Goal: Book appointment/travel/reservation

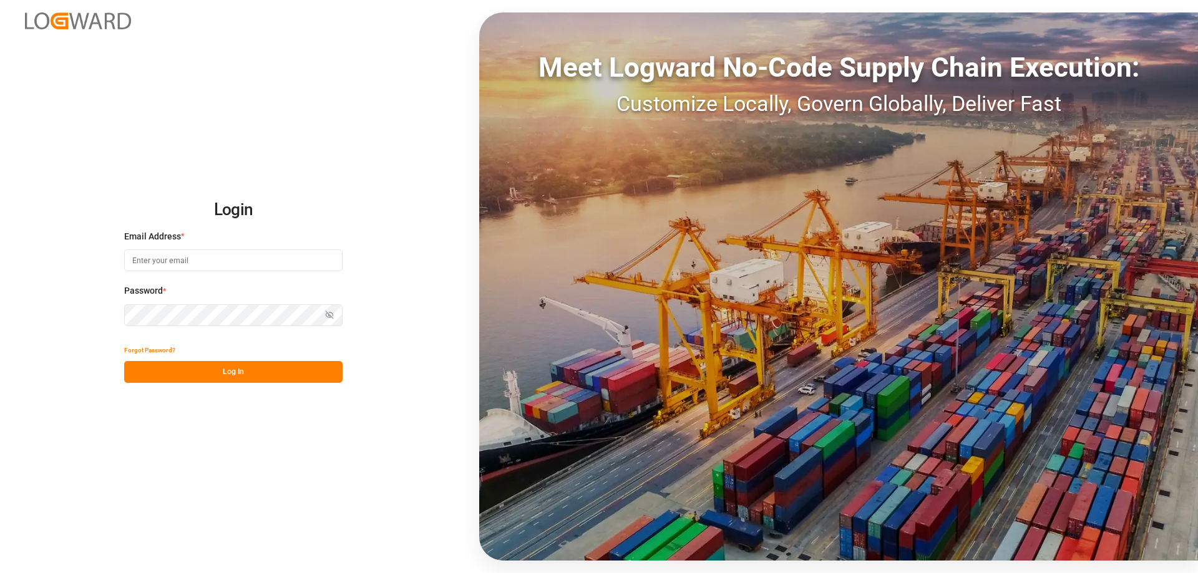
type input "[PERSON_NAME][EMAIL_ADDRESS][DOMAIN_NAME]"
click at [264, 382] on button "Log In" at bounding box center [233, 372] width 218 height 22
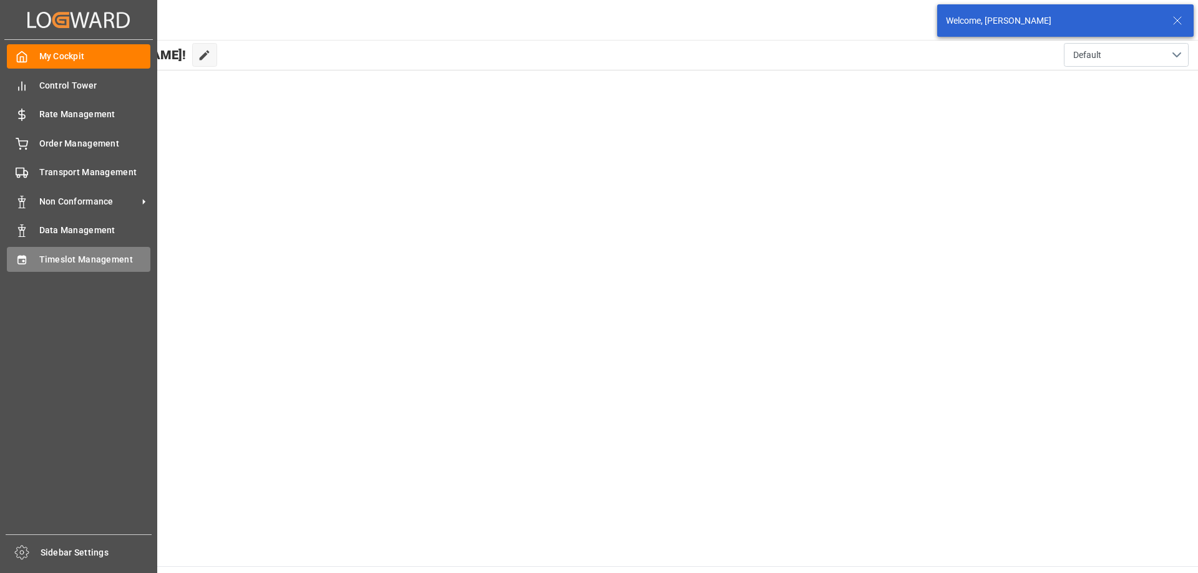
click at [46, 254] on span "Timeslot Management" at bounding box center [95, 259] width 112 height 13
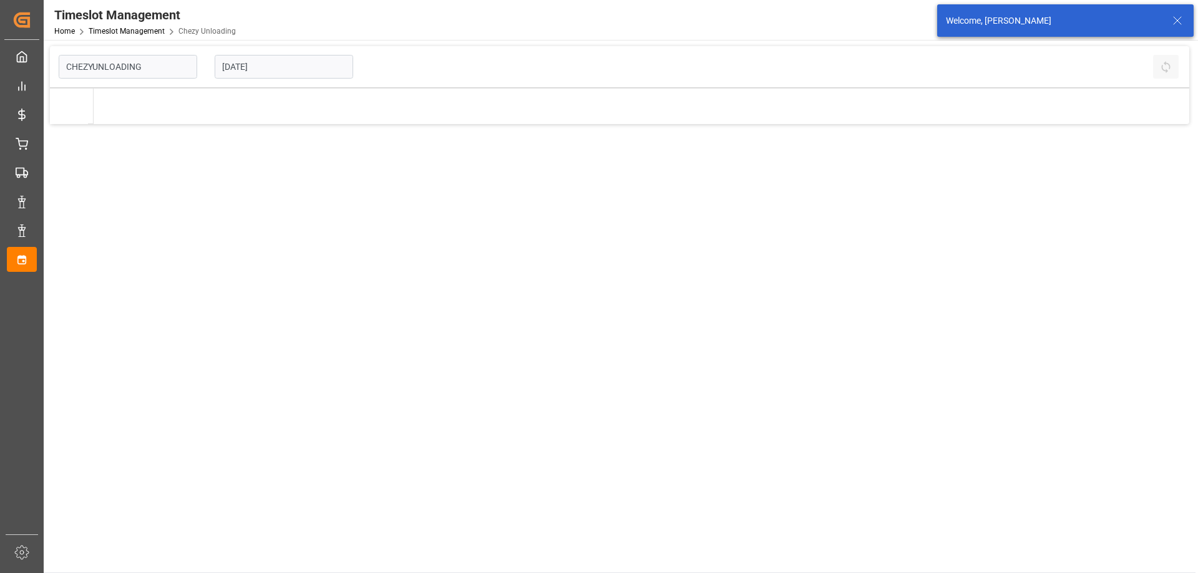
type input "Chezy Unloading"
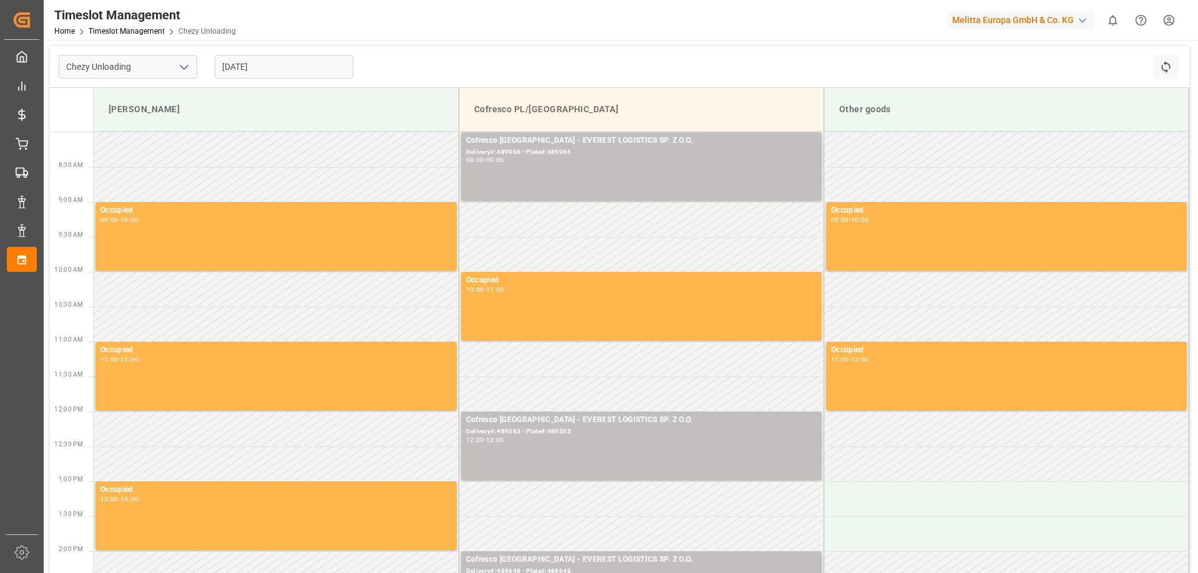
click at [247, 66] on input "[DATE]" at bounding box center [284, 67] width 138 height 24
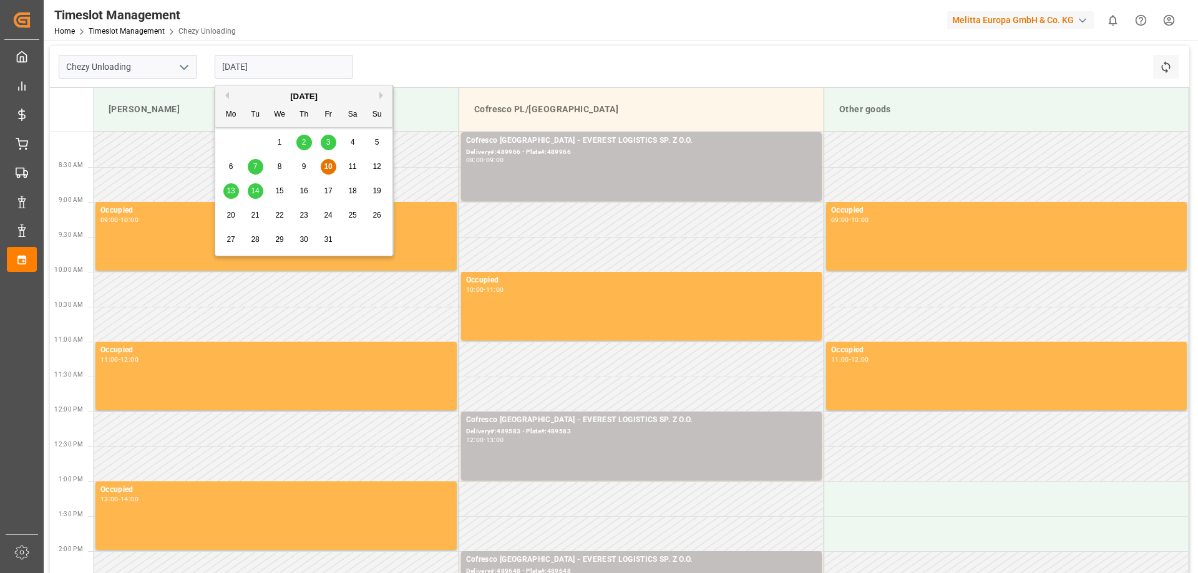
click at [223, 189] on div "13" at bounding box center [231, 191] width 16 height 15
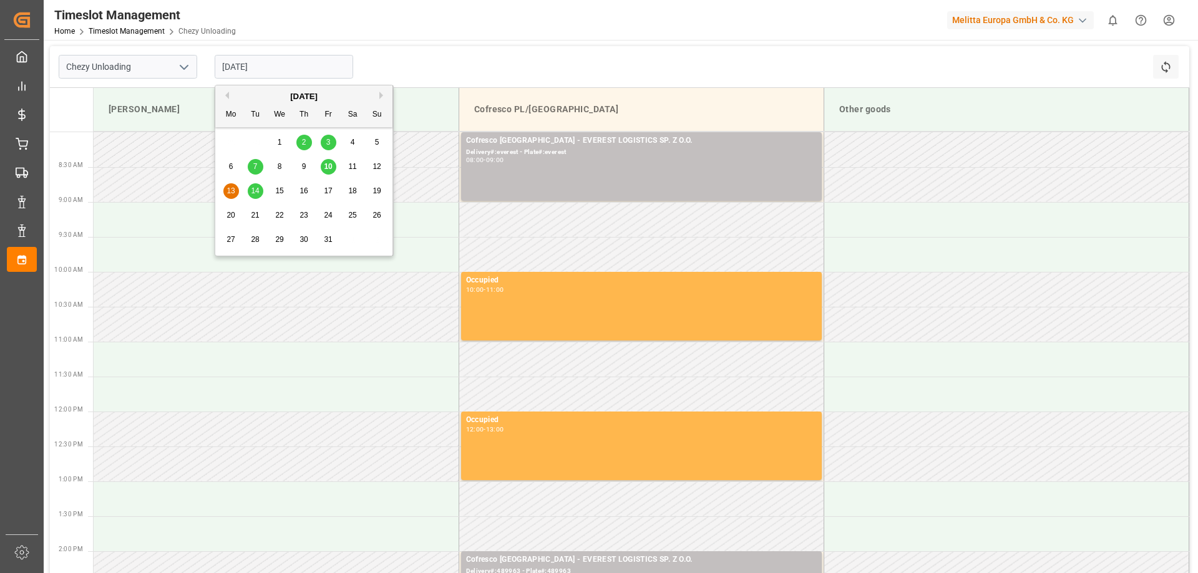
click at [274, 64] on input "[DATE]" at bounding box center [284, 67] width 138 height 24
click at [328, 167] on span "10" at bounding box center [328, 166] width 8 height 9
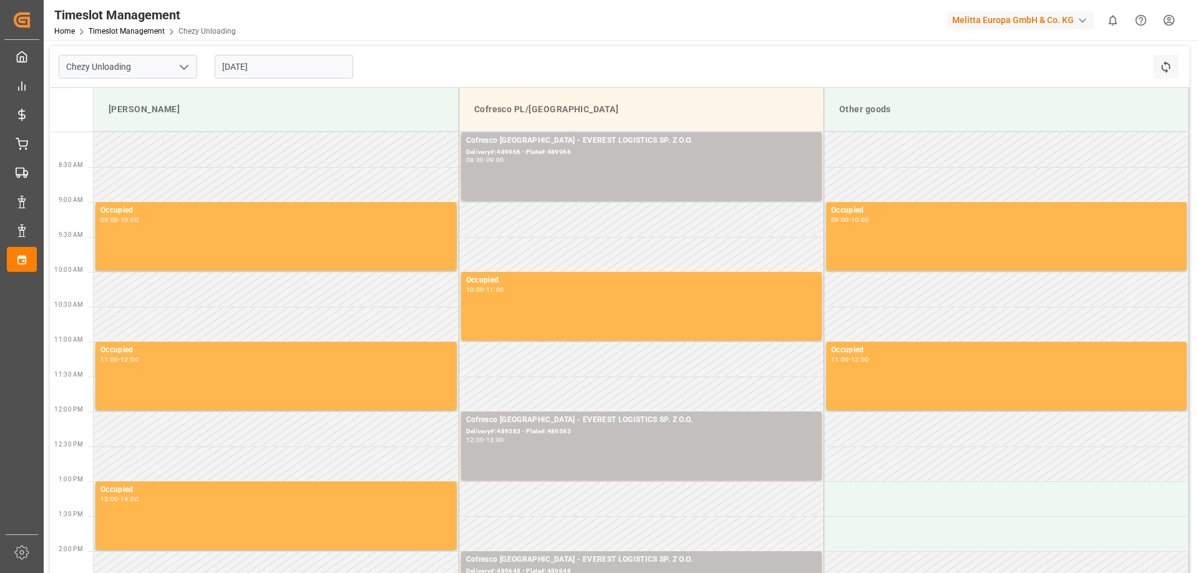
click at [256, 68] on input "[DATE]" at bounding box center [284, 67] width 138 height 24
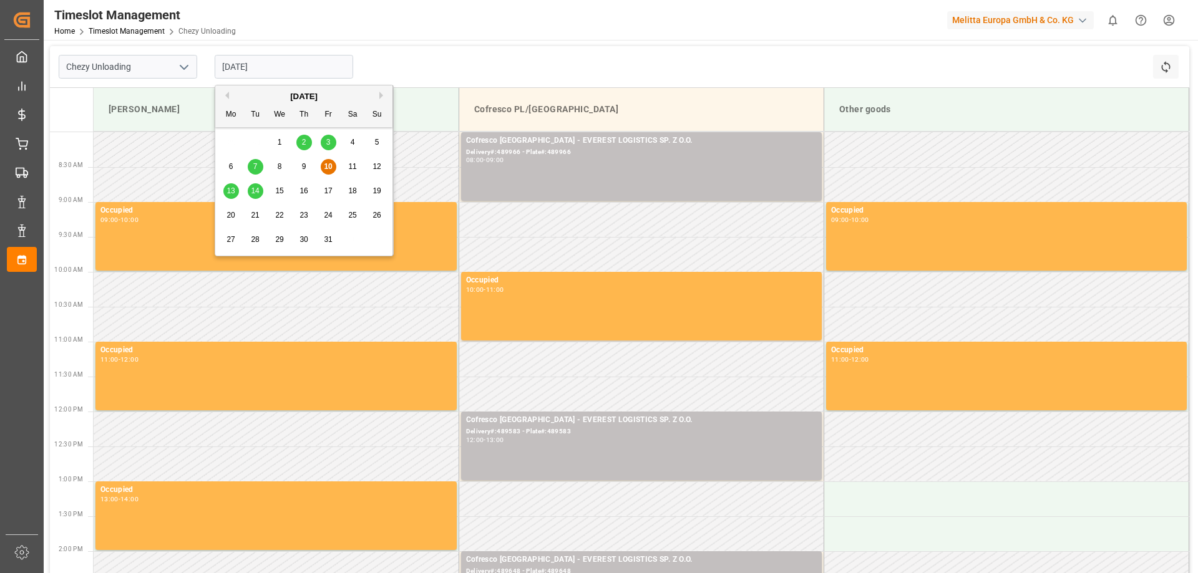
click at [236, 187] on div "13" at bounding box center [231, 191] width 16 height 15
type input "[DATE]"
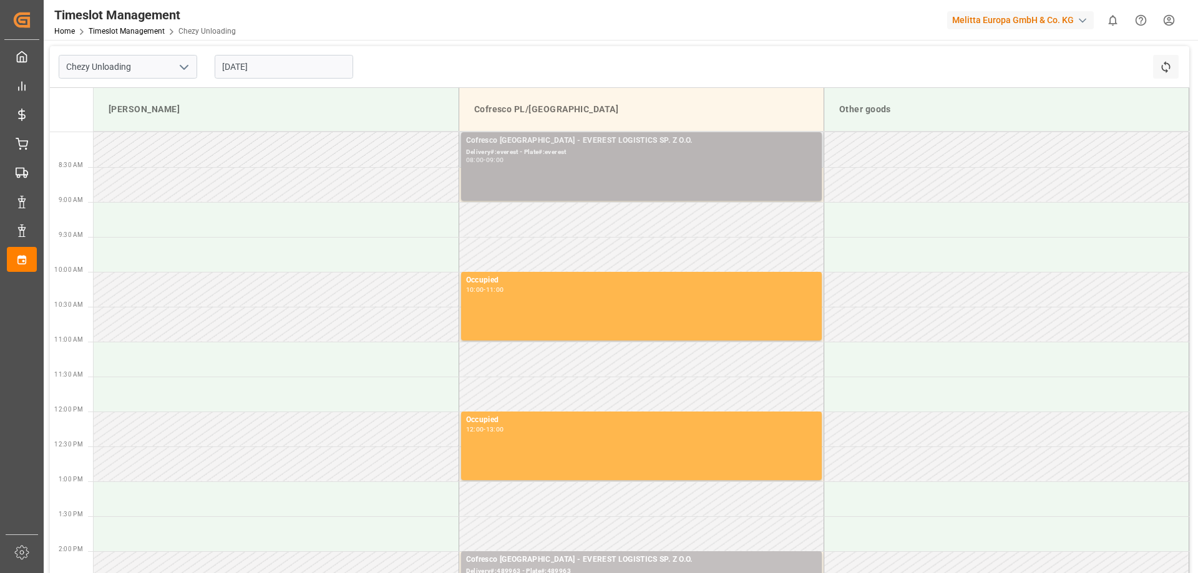
click at [533, 173] on div "Cofresco [GEOGRAPHIC_DATA] - EVEREST LOGISTICS SP. Z O.O. Delivery#:everest - P…" at bounding box center [641, 167] width 351 height 64
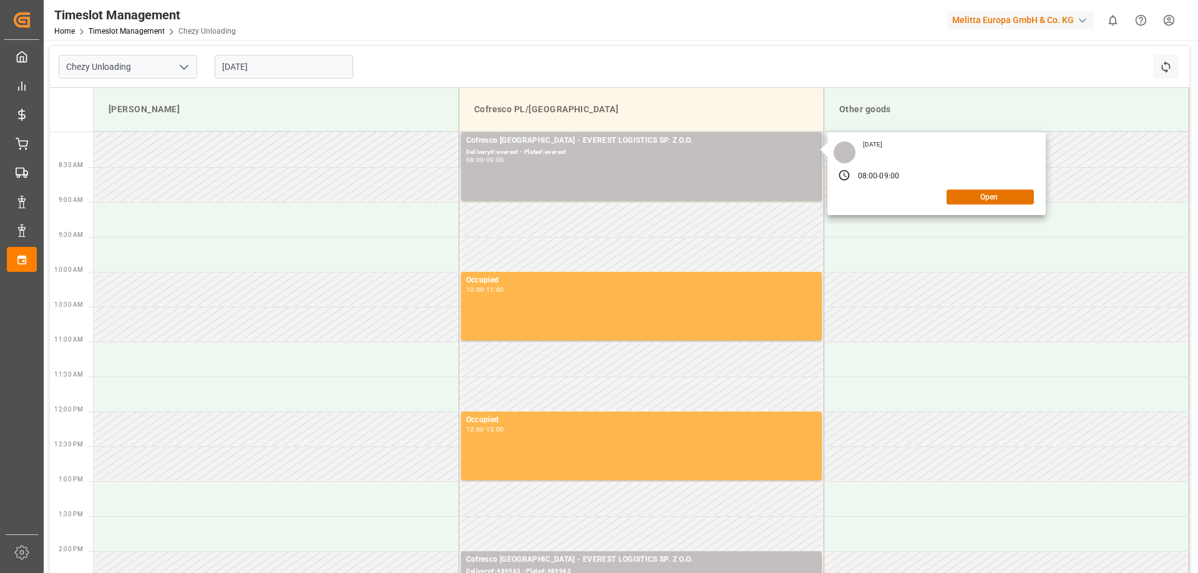
click at [983, 204] on div "[DATE] 08:00 - 09:00 Open" at bounding box center [936, 173] width 218 height 83
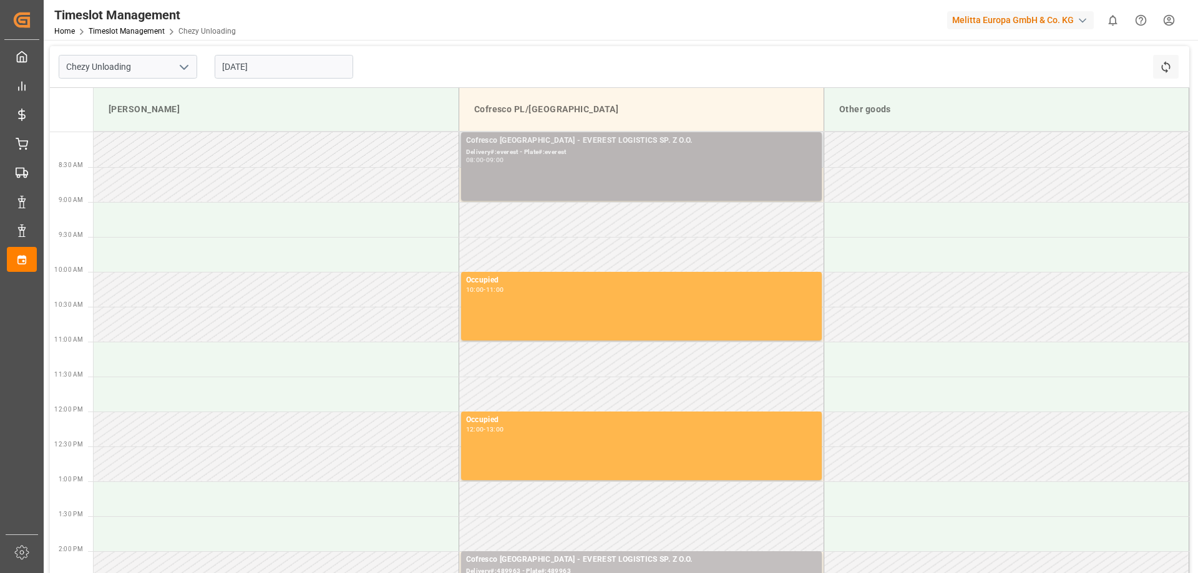
click at [722, 185] on div "Cofresco [GEOGRAPHIC_DATA] - EVEREST LOGISTICS SP. Z O.O. Delivery#:everest - P…" at bounding box center [641, 167] width 351 height 64
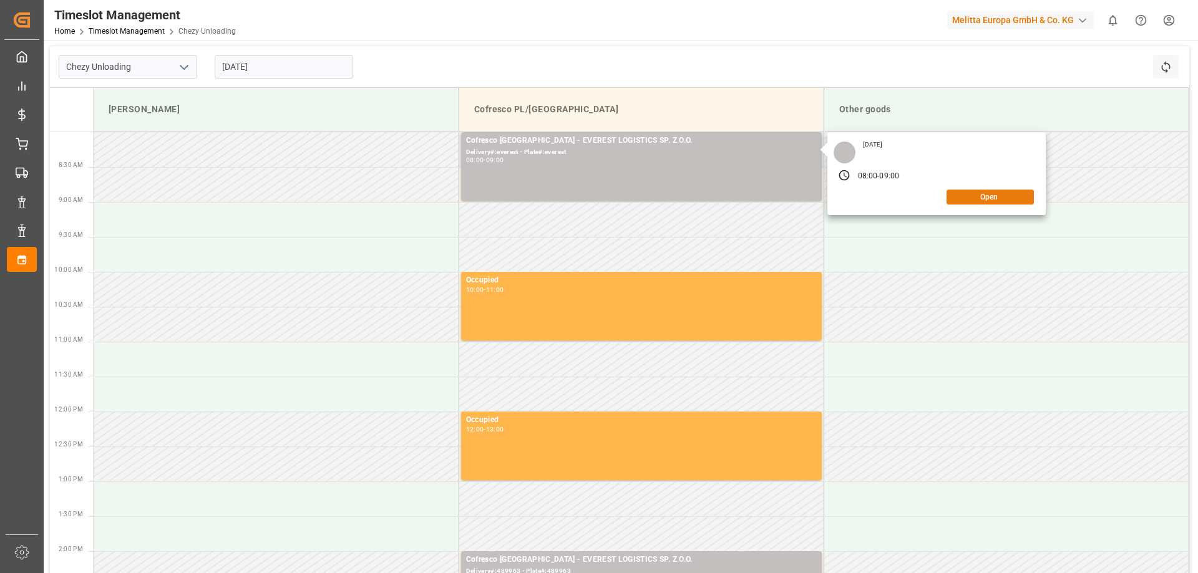
click at [982, 197] on button "Open" at bounding box center [989, 197] width 87 height 15
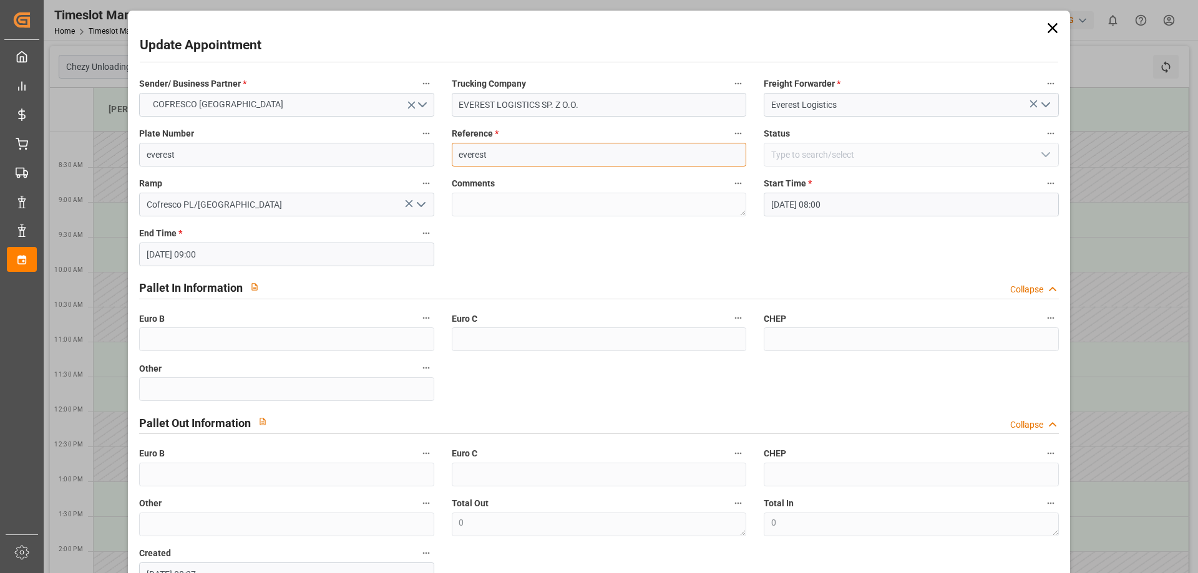
drag, startPoint x: 501, startPoint y: 152, endPoint x: 430, endPoint y: 153, distance: 70.5
click at [430, 153] on div "Sender/ Business Partner * COFRESCO [GEOGRAPHIC_DATA] Trucking Company EVEREST …" at bounding box center [598, 331] width 936 height 520
paste input "489648"
type input "489648"
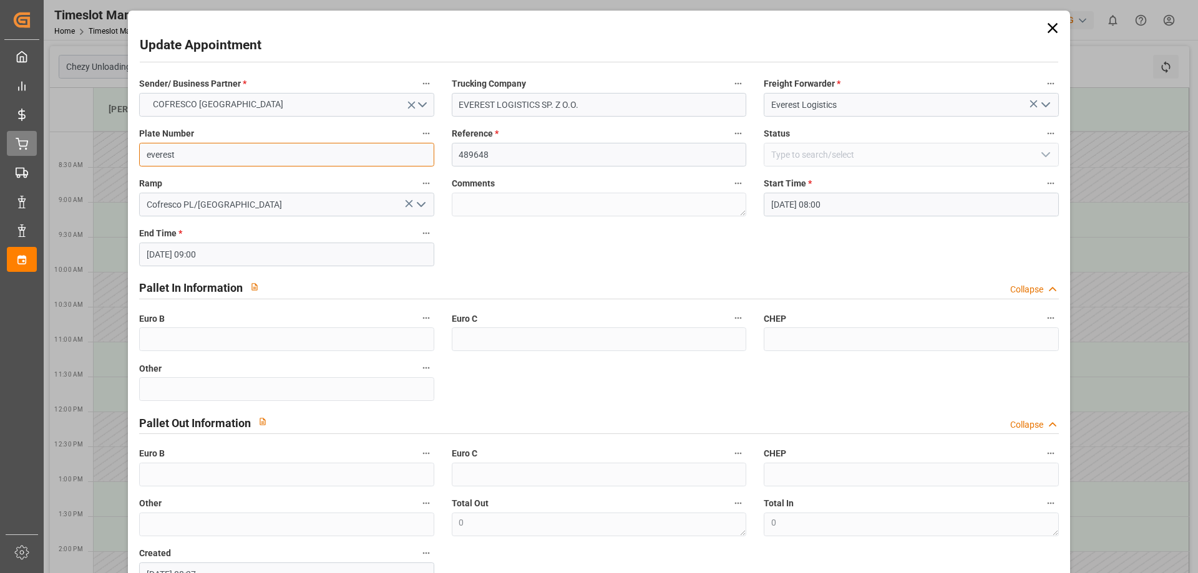
drag, startPoint x: 256, startPoint y: 152, endPoint x: 19, endPoint y: 136, distance: 236.9
click at [20, 136] on body "Created by potrace 1.15, written by [PERSON_NAME] [DATE]-[DATE] Created by potr…" at bounding box center [599, 286] width 1198 height 573
paste input "489648"
type input "489648"
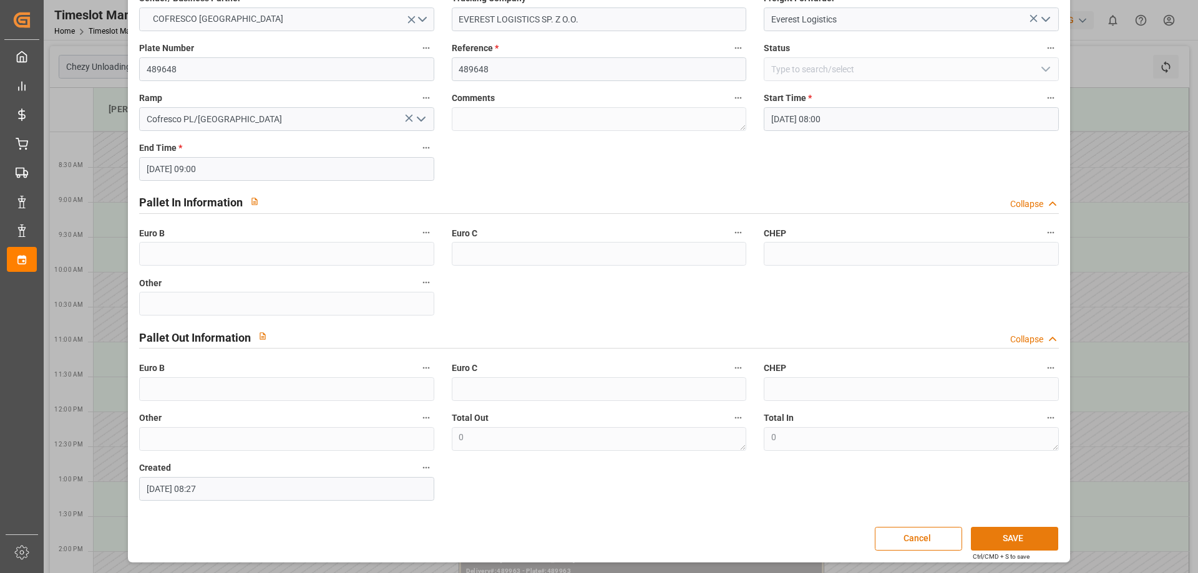
drag, startPoint x: 1027, startPoint y: 546, endPoint x: 1016, endPoint y: 543, distance: 11.7
click at [1027, 546] on button "SAVE" at bounding box center [1014, 539] width 87 height 24
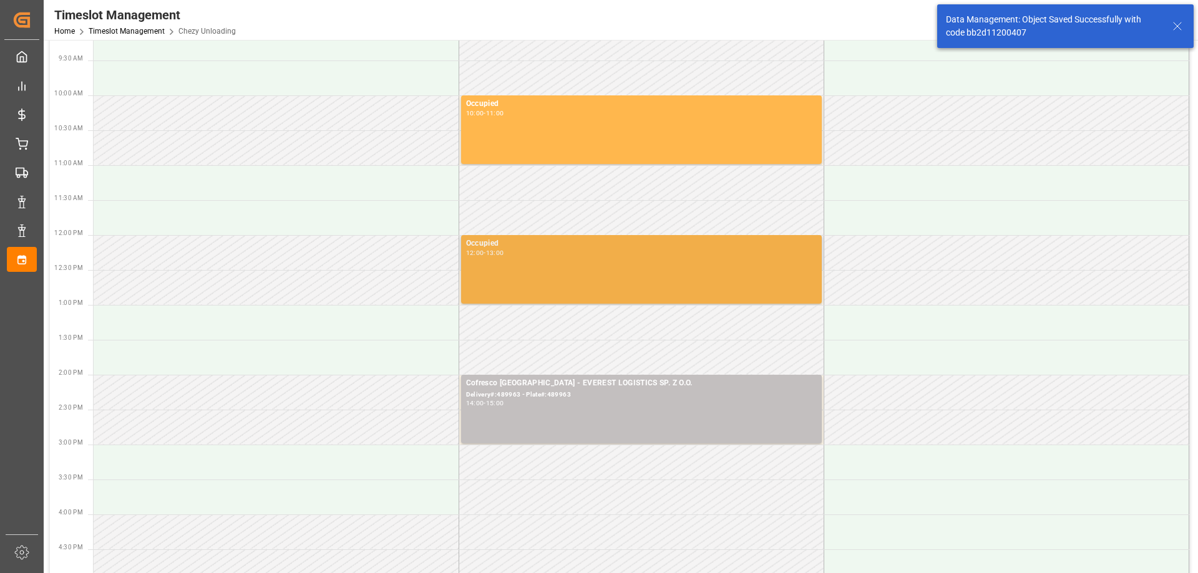
scroll to position [187, 0]
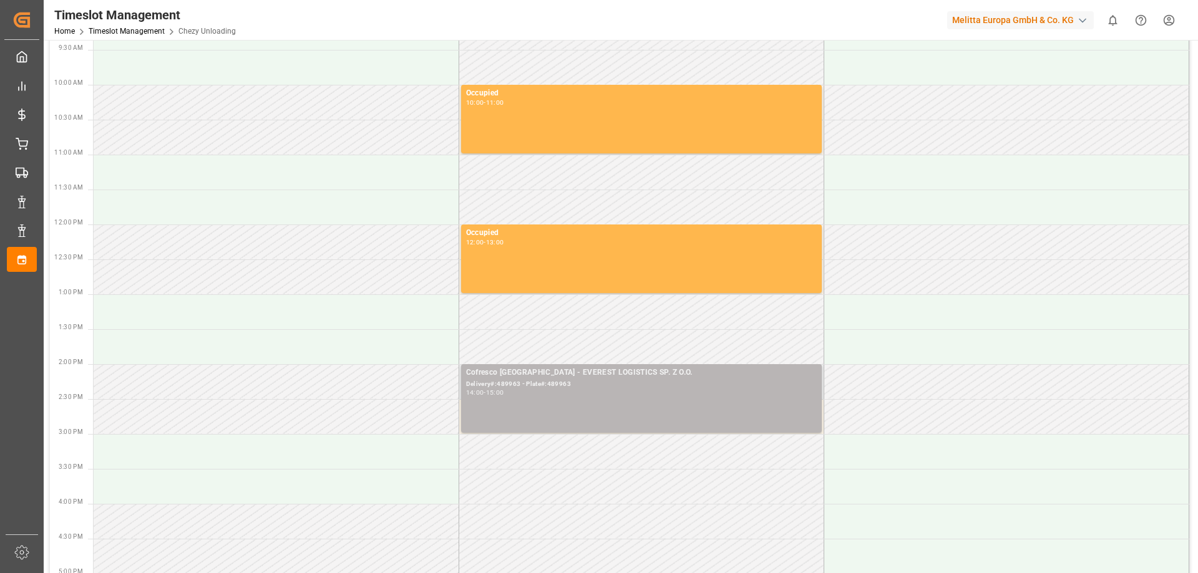
click at [587, 400] on div "Cofresco [GEOGRAPHIC_DATA] - EVEREST LOGISTICS SP. Z O.O. Delivery#:489963 - Pl…" at bounding box center [641, 399] width 351 height 64
click at [549, 395] on div "14:00 - 15:00" at bounding box center [641, 393] width 351 height 7
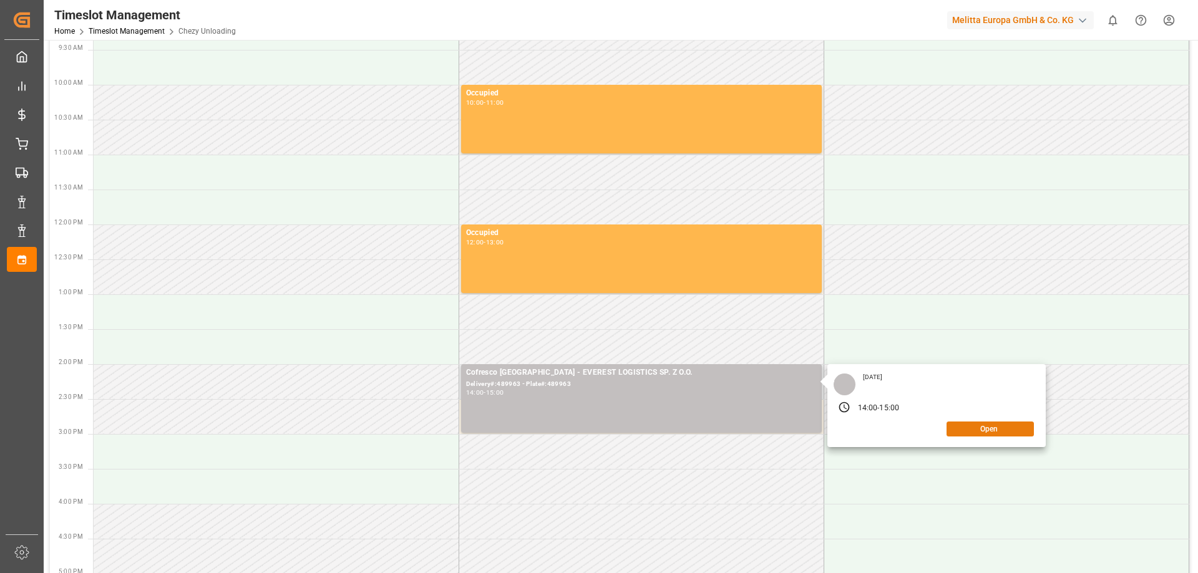
click at [981, 432] on button "Open" at bounding box center [989, 429] width 87 height 15
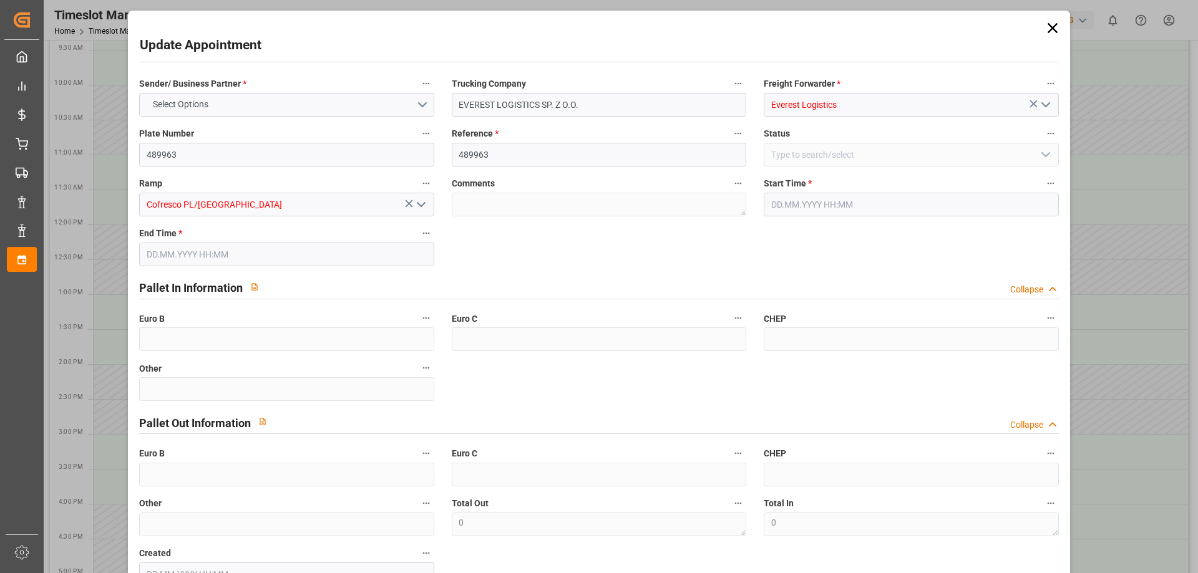
type input "[DATE] 14:00"
type input "[DATE] 15:00"
type input "[DATE] 14:03"
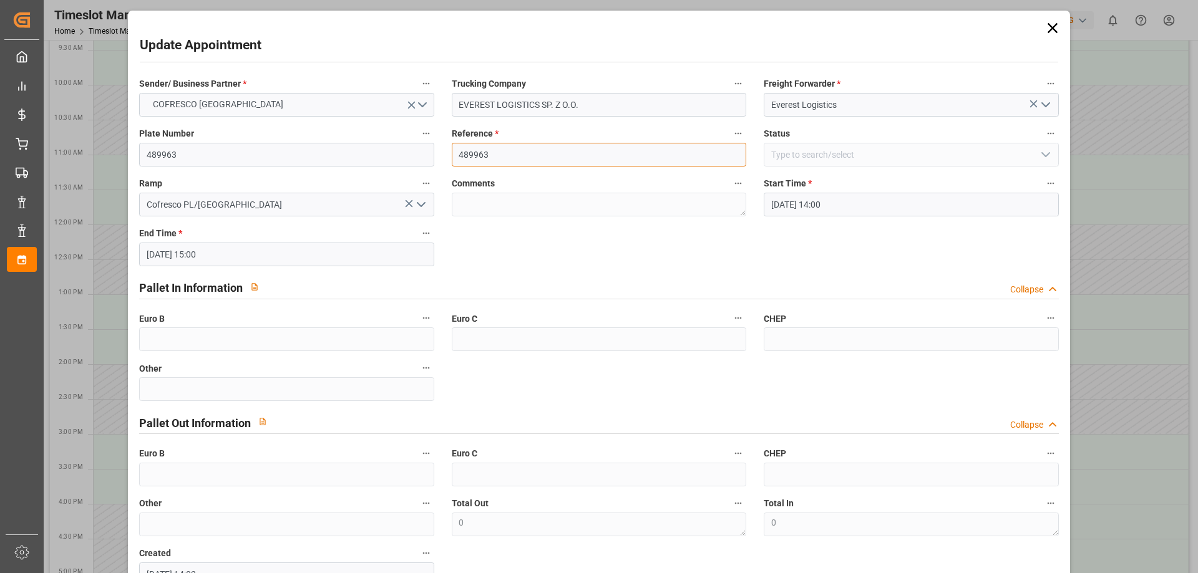
drag, startPoint x: 499, startPoint y: 153, endPoint x: 399, endPoint y: 143, distance: 100.3
click at [400, 145] on div "Sender/ Business Partner * COFRESCO [GEOGRAPHIC_DATA] Trucking Company EVEREST …" at bounding box center [598, 331] width 936 height 520
paste input "58"
type input "489583"
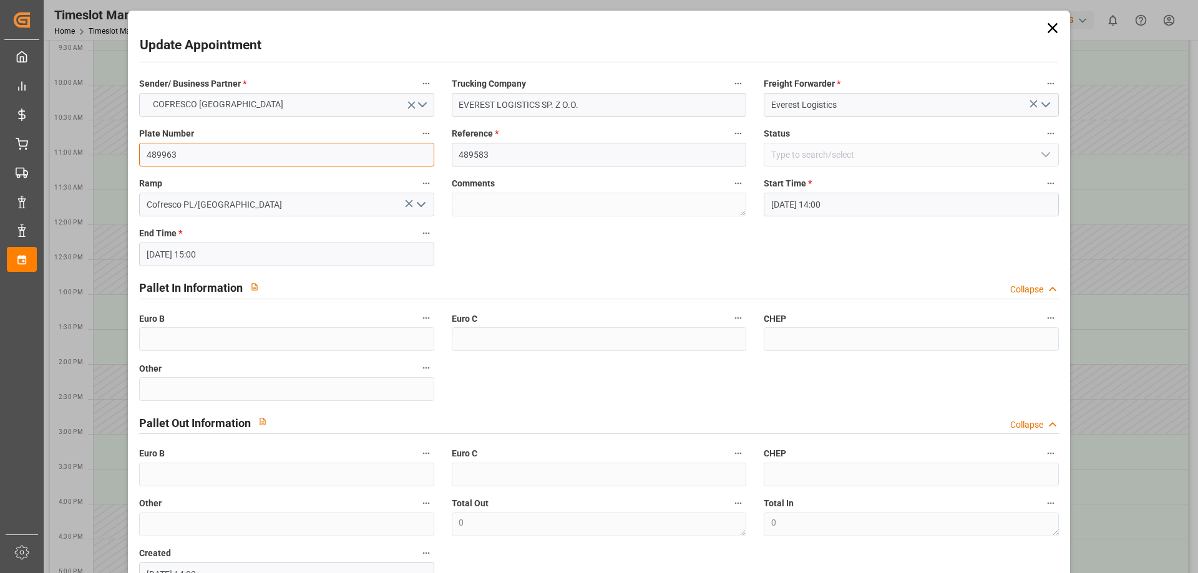
drag, startPoint x: 260, startPoint y: 154, endPoint x: 83, endPoint y: 150, distance: 177.2
click at [83, 150] on div "Update Appointment Sender/ Business Partner * COFRESCO POLAND Trucking Company …" at bounding box center [599, 286] width 1198 height 573
paste input "58"
type input "489583"
click at [551, 250] on div "Sender/ Business Partner * COFRESCO [GEOGRAPHIC_DATA] Trucking Company EVEREST …" at bounding box center [598, 331] width 936 height 520
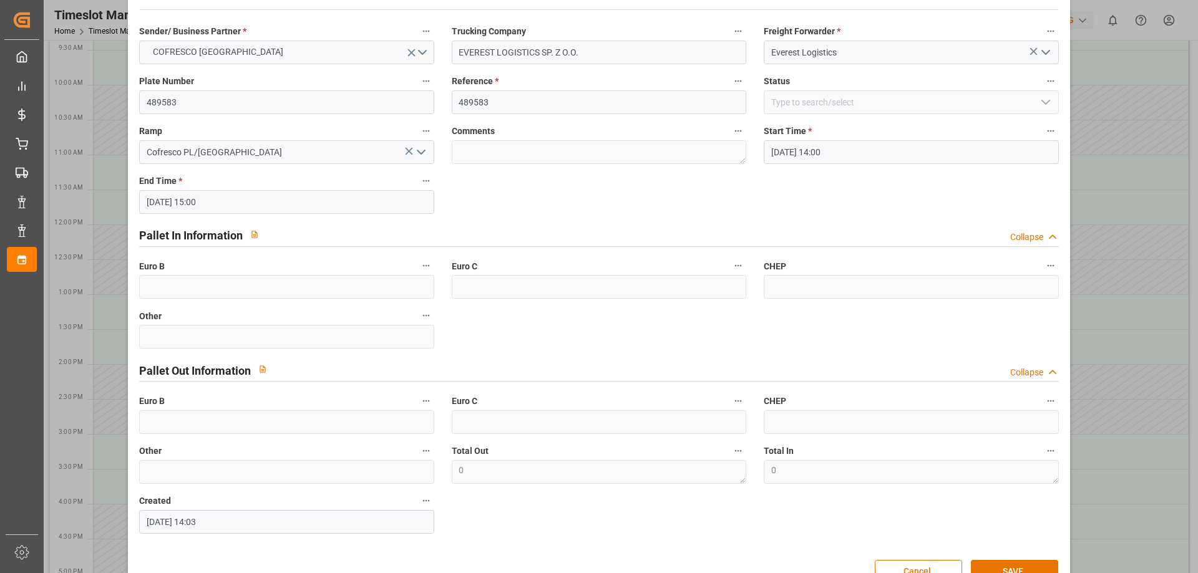
scroll to position [0, 0]
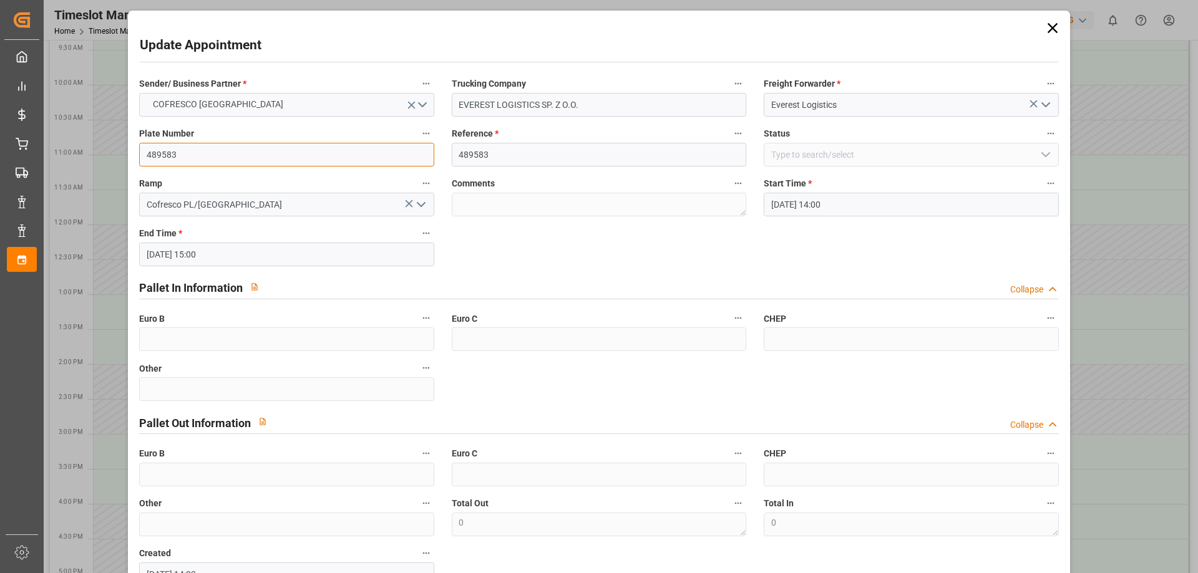
drag, startPoint x: 190, startPoint y: 149, endPoint x: 57, endPoint y: 145, distance: 132.9
click at [57, 145] on div "Update Appointment Sender/ Business Partner * COFRESCO POLAND Trucking Company …" at bounding box center [599, 286] width 1198 height 573
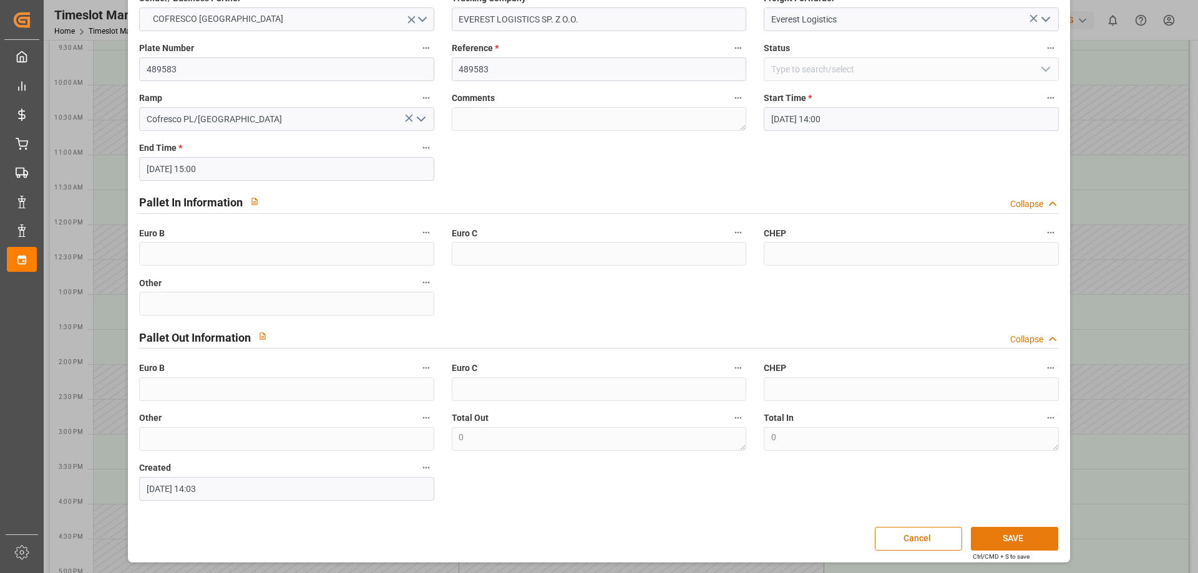
click at [1006, 536] on button "SAVE" at bounding box center [1014, 539] width 87 height 24
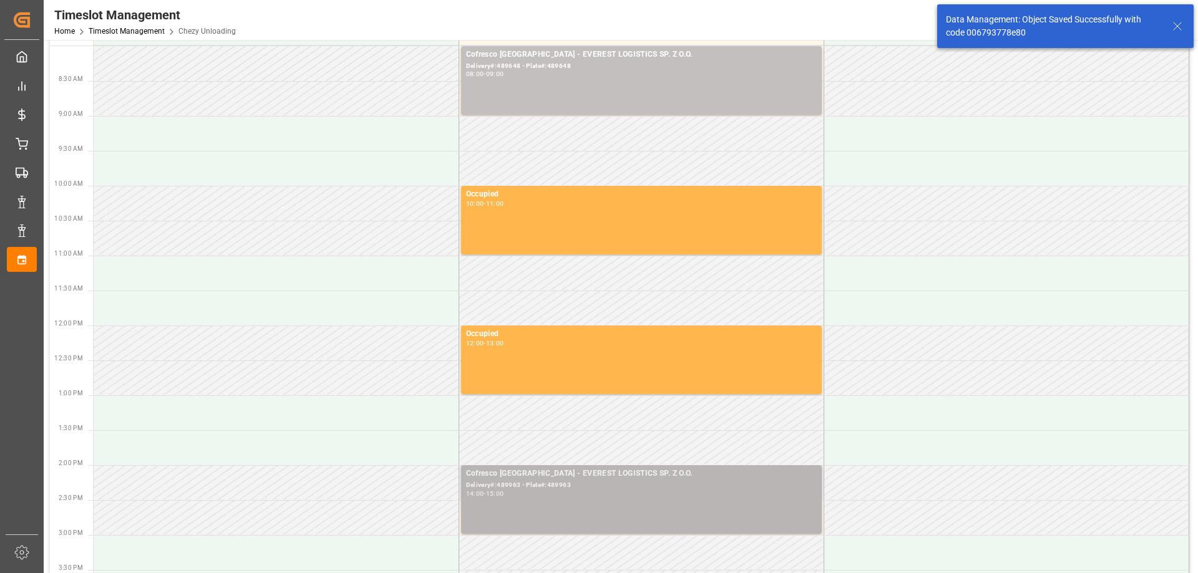
scroll to position [0, 0]
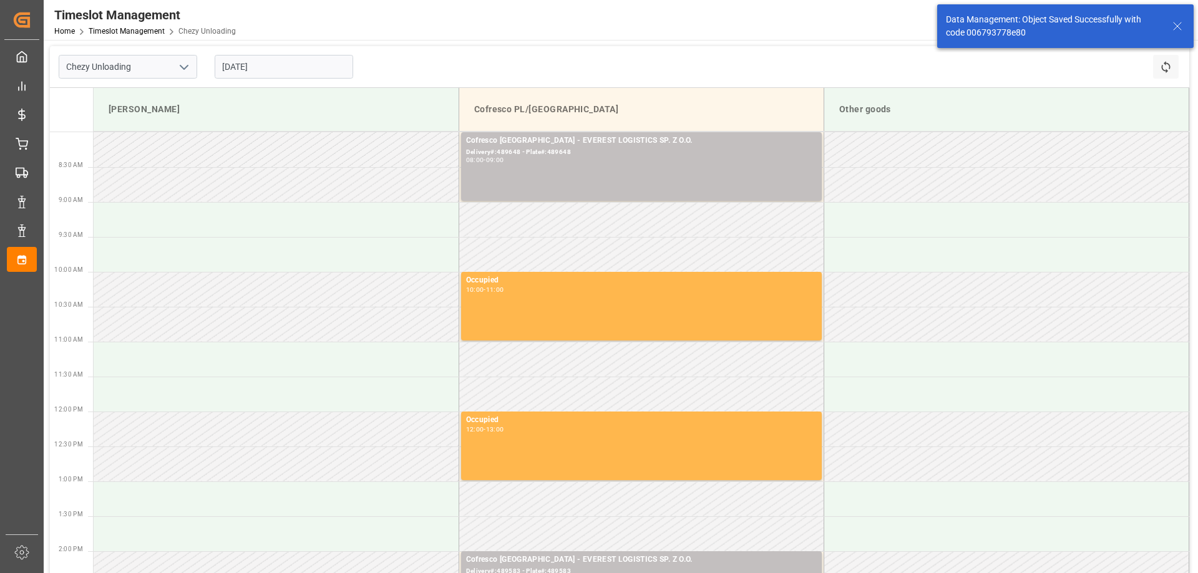
click at [279, 70] on input "[DATE]" at bounding box center [284, 67] width 138 height 24
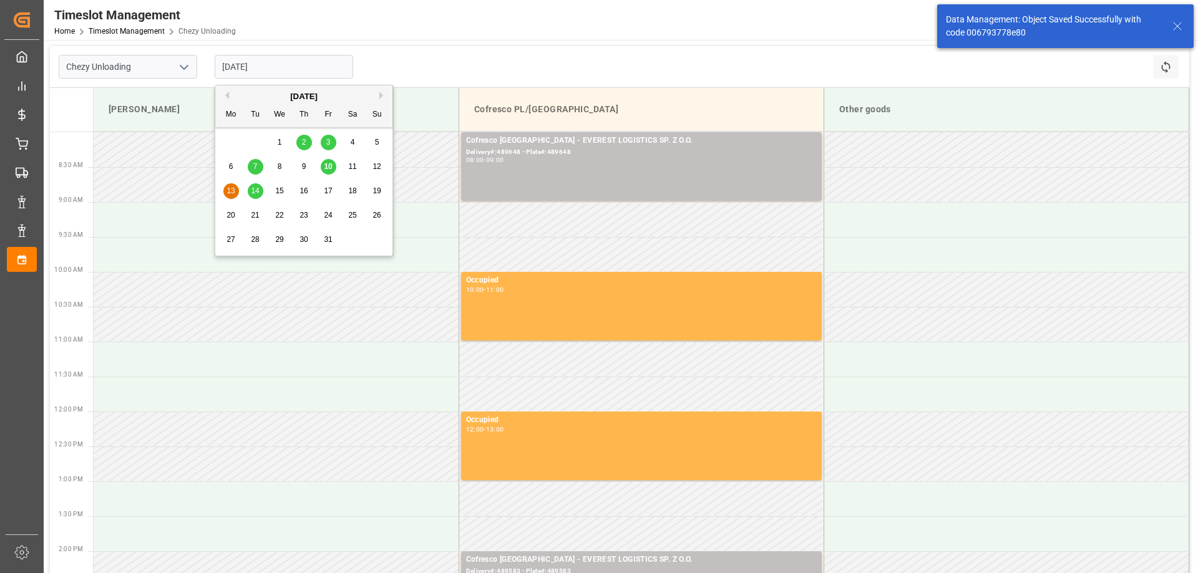
click at [331, 163] on span "10" at bounding box center [328, 166] width 8 height 9
type input "[DATE]"
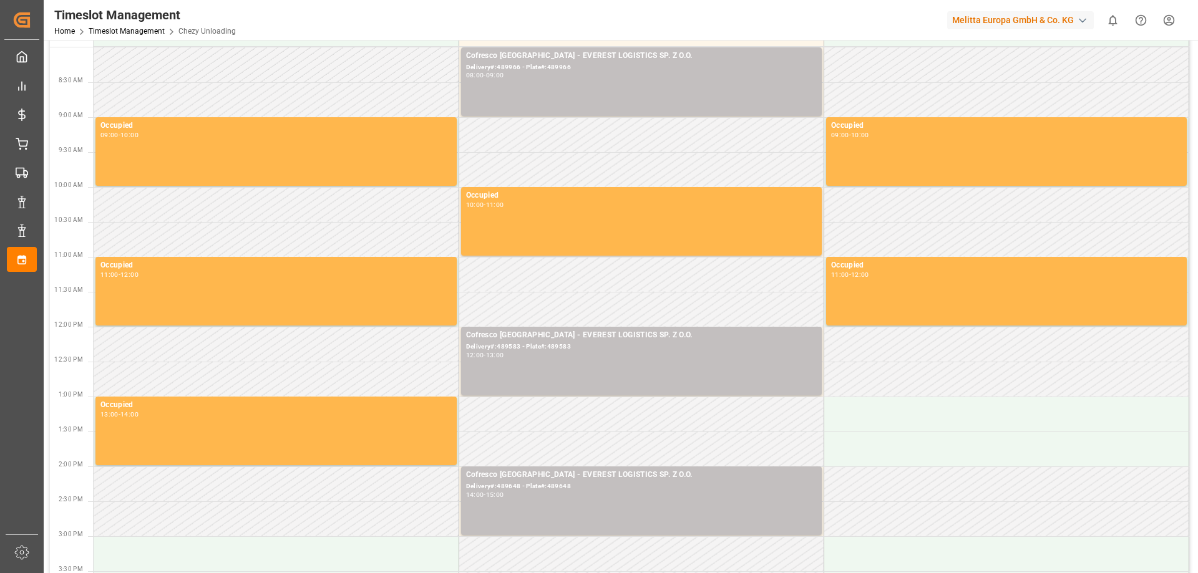
scroll to position [62, 0]
